Goal: Share content: Share content

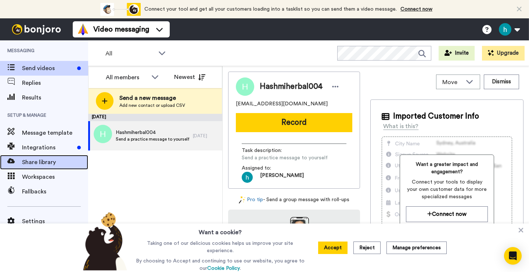
click at [40, 160] on span "Share library" at bounding box center [55, 162] width 66 height 9
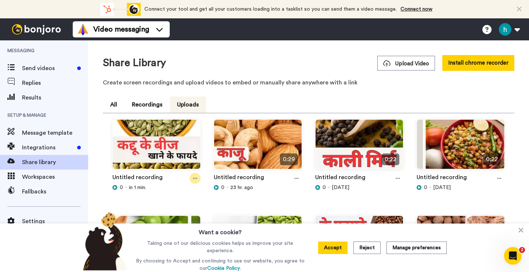
click at [196, 175] on div at bounding box center [194, 178] width 11 height 11
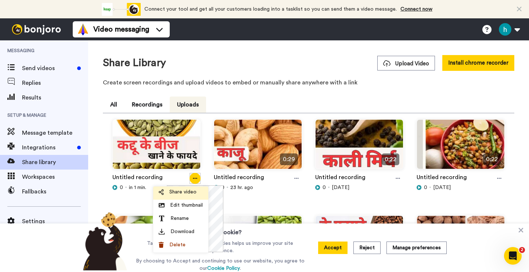
click at [187, 191] on span "Share video" at bounding box center [182, 191] width 27 height 7
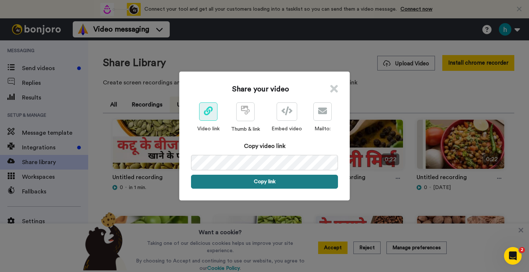
click at [280, 188] on button "Copy link" at bounding box center [264, 182] width 147 height 14
